Goal: Task Accomplishment & Management: Manage account settings

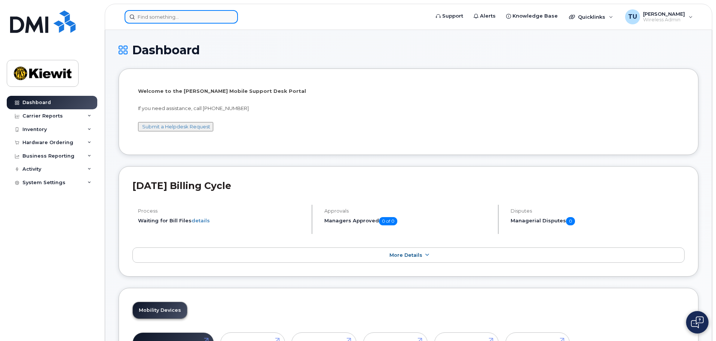
click at [193, 21] on input at bounding box center [181, 16] width 113 height 13
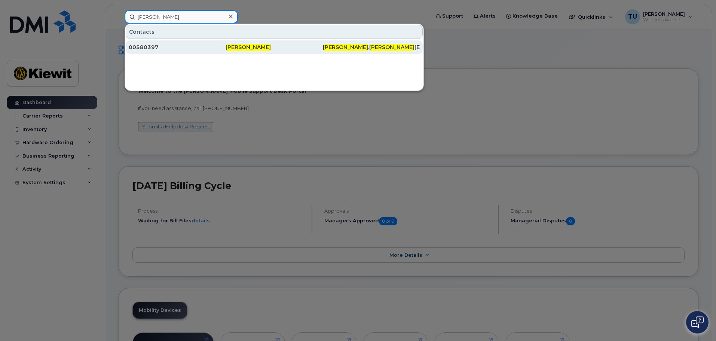
type input "[PERSON_NAME]"
click at [198, 41] on div "00580397" at bounding box center [177, 46] width 97 height 13
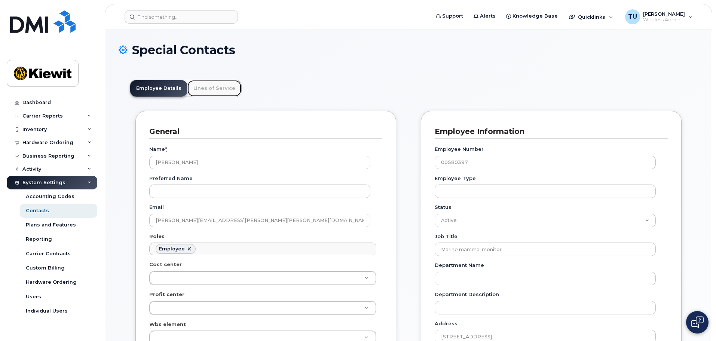
click at [217, 94] on link "Lines of Service" at bounding box center [214, 88] width 54 height 16
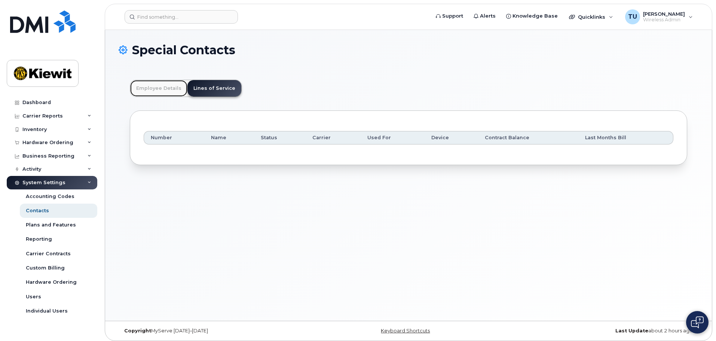
click at [175, 89] on link "Employee Details" at bounding box center [158, 88] width 57 height 16
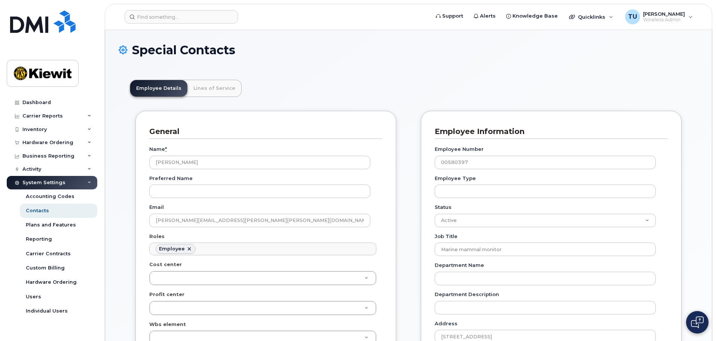
click at [444, 54] on h1 "Special Contacts" at bounding box center [409, 49] width 580 height 13
click at [158, 23] on input at bounding box center [181, 16] width 113 height 13
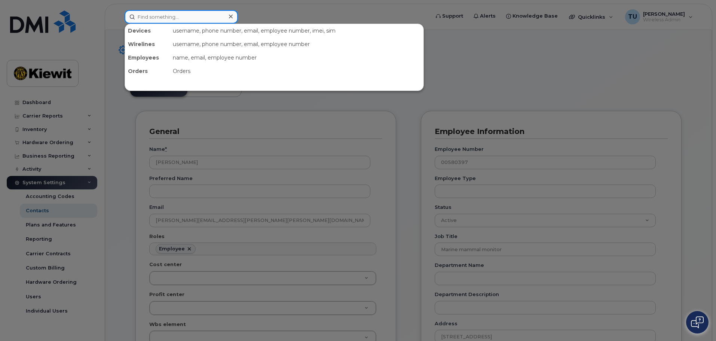
paste input "35 320710 281971 5"
click at [171, 18] on input "35 320710 281971 5" at bounding box center [181, 16] width 113 height 13
paste input "35 320710 281971 5"
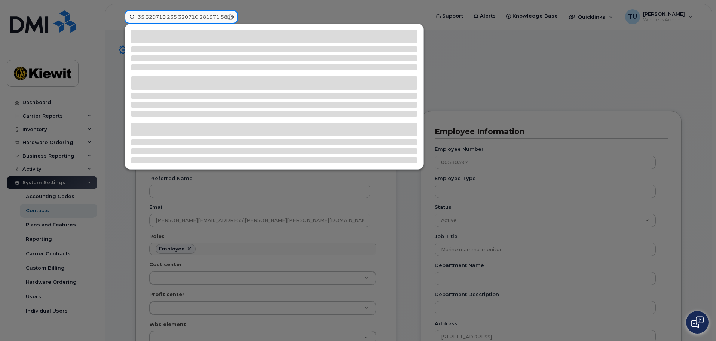
paste input
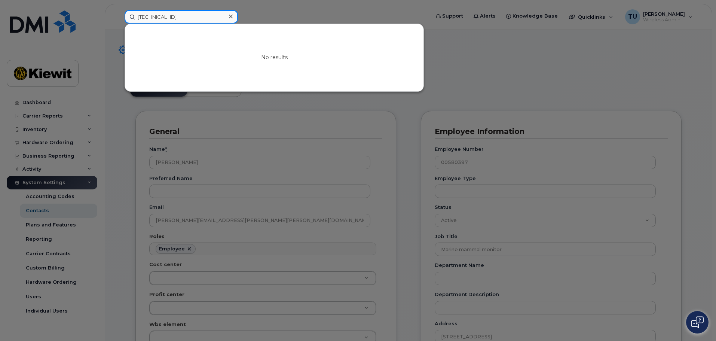
click at [189, 18] on input "35 320710 281971 5" at bounding box center [181, 16] width 113 height 13
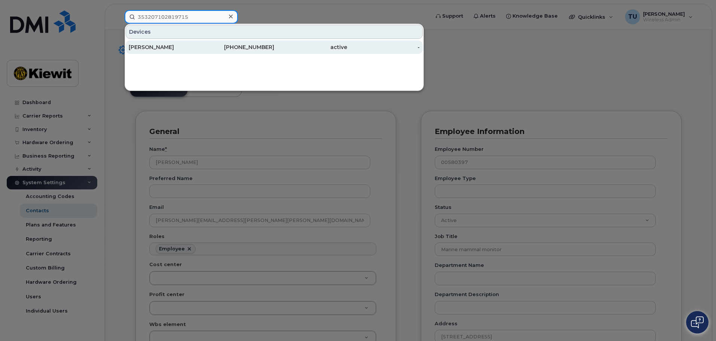
type input "353207102819715"
click at [222, 47] on div "970-819-3196" at bounding box center [238, 46] width 73 height 7
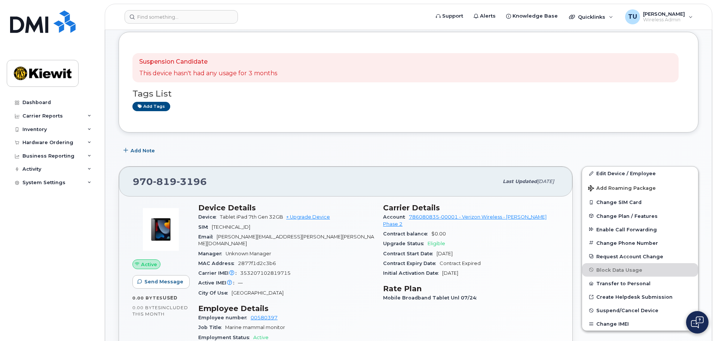
scroll to position [112, 0]
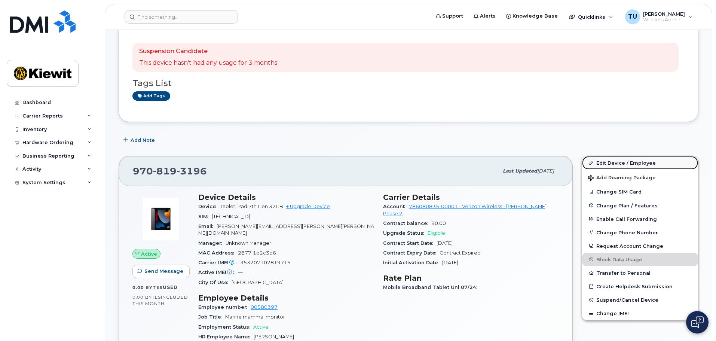
click at [629, 168] on link "Edit Device / Employee" at bounding box center [640, 162] width 116 height 13
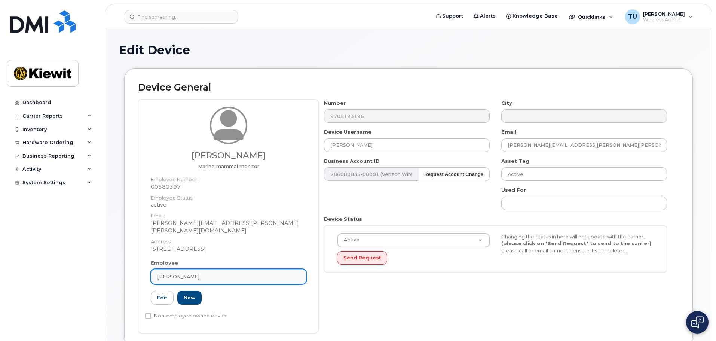
click at [226, 273] on div "[PERSON_NAME]" at bounding box center [228, 276] width 143 height 7
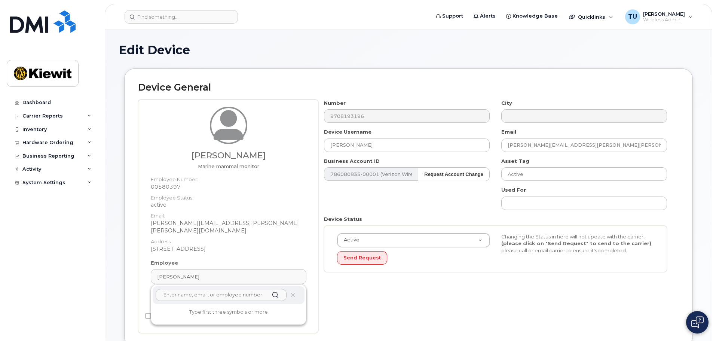
click at [220, 289] on input "text" at bounding box center [221, 295] width 131 height 12
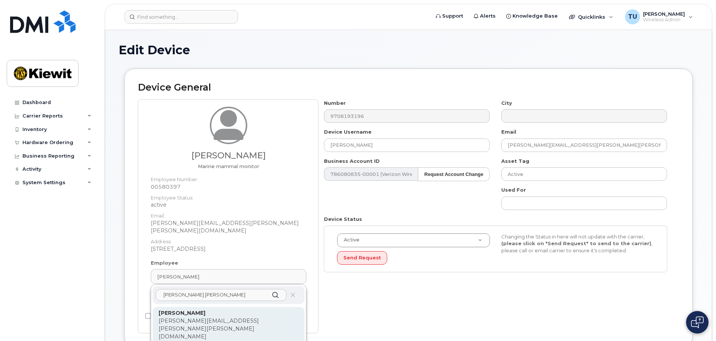
type input "riley.blea"
click at [231, 317] on p "[PERSON_NAME][EMAIL_ADDRESS][PERSON_NAME][PERSON_NAME][DOMAIN_NAME]" at bounding box center [229, 329] width 140 height 24
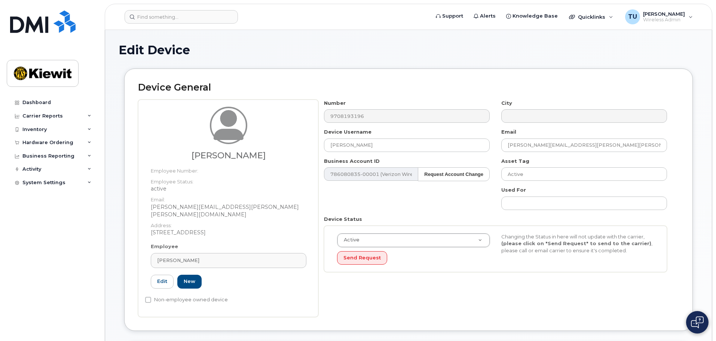
type input "[PERSON_NAME]"
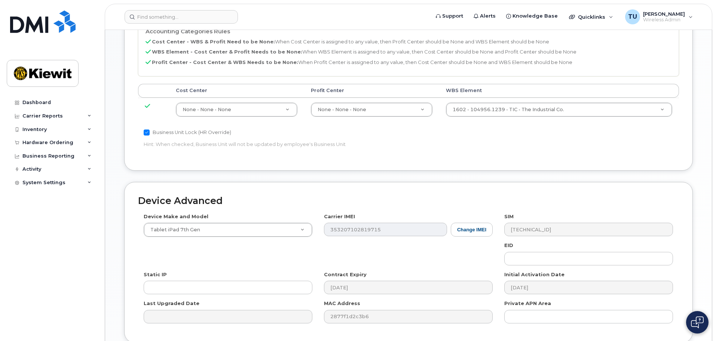
scroll to position [412, 0]
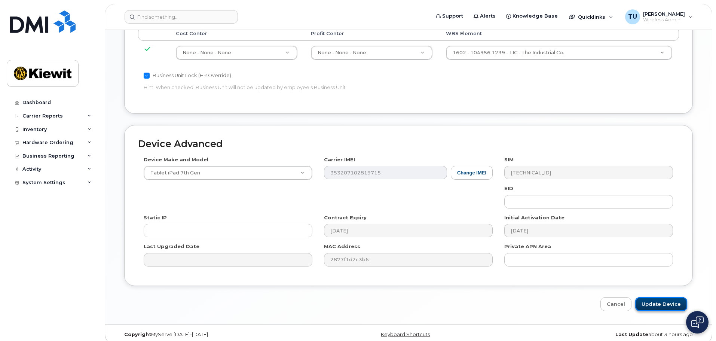
click at [665, 298] on input "Update Device" at bounding box center [661, 304] width 52 height 14
type input "Saving..."
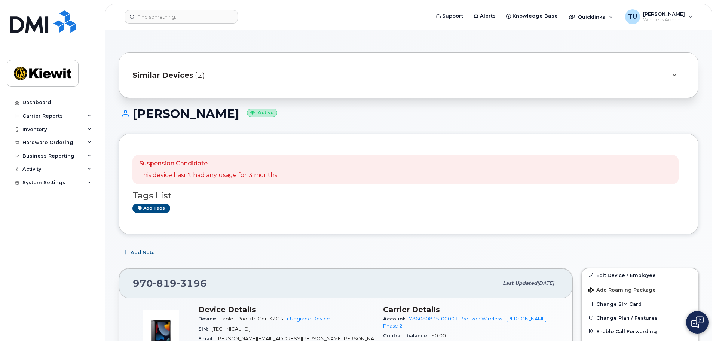
click at [670, 76] on div at bounding box center [674, 75] width 9 height 9
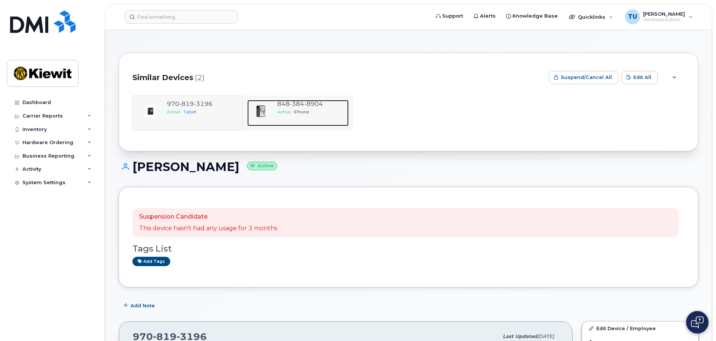
click at [323, 106] on span "8904" at bounding box center [313, 103] width 19 height 7
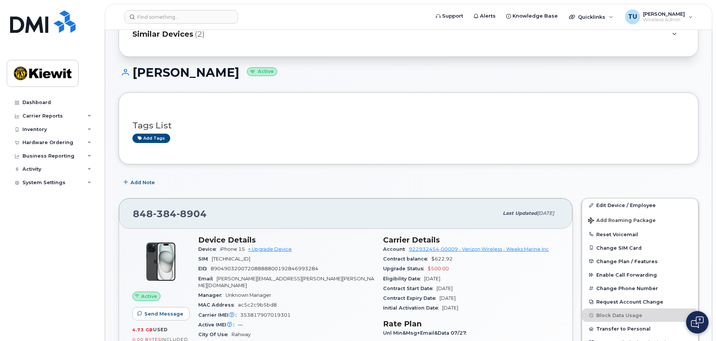
scroll to position [37, 0]
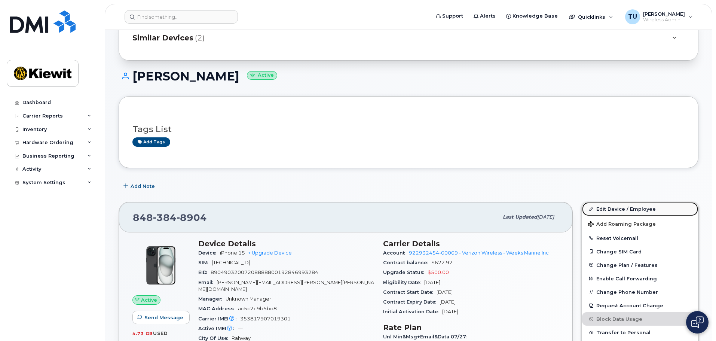
click at [626, 209] on link "Edit Device / Employee" at bounding box center [640, 208] width 116 height 13
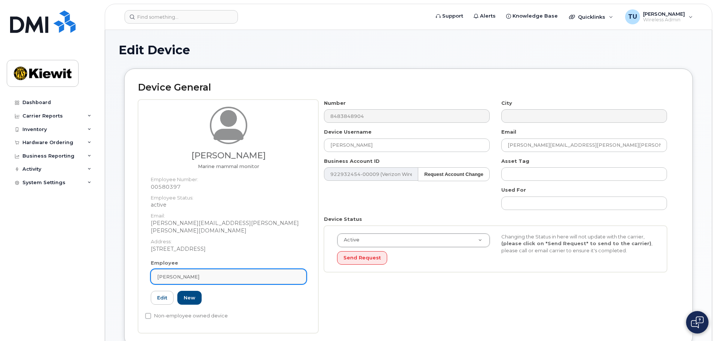
click at [252, 269] on link "[PERSON_NAME]" at bounding box center [229, 276] width 156 height 15
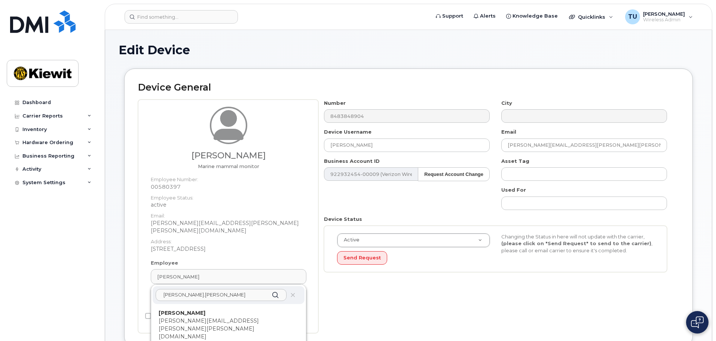
type input "riley.bleau"
click at [208, 317] on p "[PERSON_NAME][EMAIL_ADDRESS][PERSON_NAME][PERSON_NAME][DOMAIN_NAME]" at bounding box center [229, 329] width 140 height 24
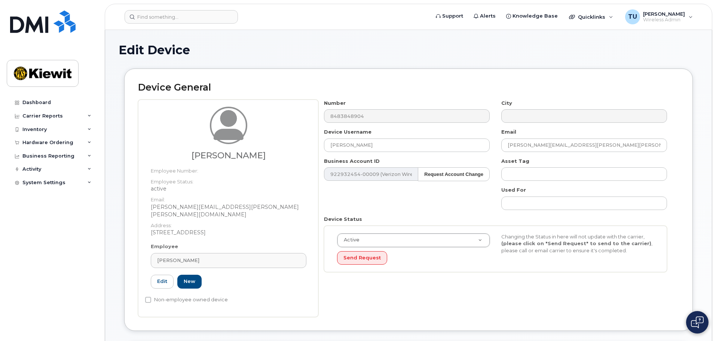
type input "[PERSON_NAME]"
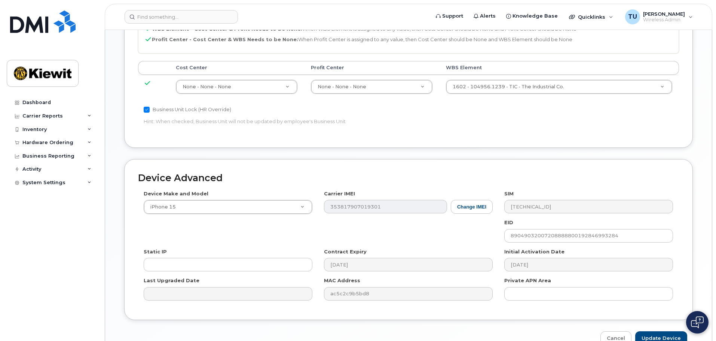
scroll to position [412, 0]
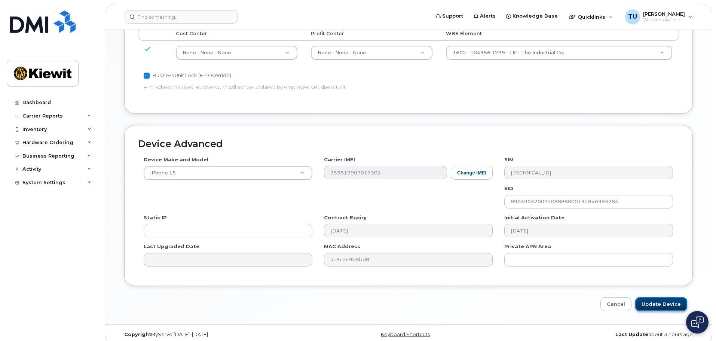
click at [657, 297] on input "Update Device" at bounding box center [661, 304] width 52 height 14
type input "Saving..."
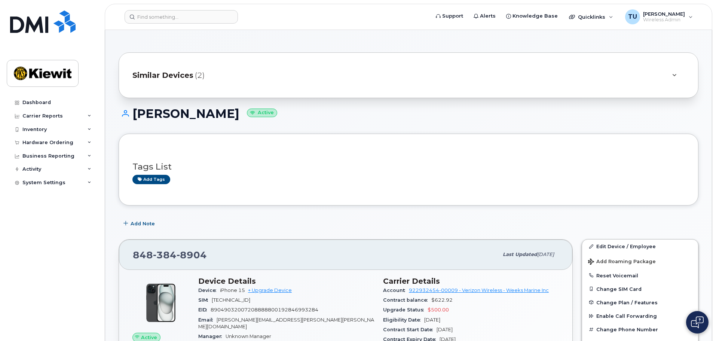
drag, startPoint x: 619, startPoint y: 59, endPoint x: 628, endPoint y: 67, distance: 11.2
click at [619, 61] on div "Similar Devices (2)" at bounding box center [409, 75] width 580 height 46
click at [634, 70] on div "Similar Devices (2)" at bounding box center [397, 75] width 531 height 18
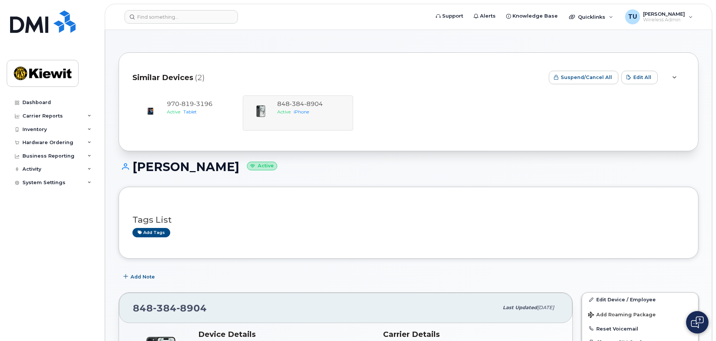
click at [393, 119] on div "[PHONE_NUMBER] Active Tablet [PHONE_NUMBER] Active iPhone" at bounding box center [408, 112] width 552 height 35
